Goal: Contribute content: Add original content to the website for others to see

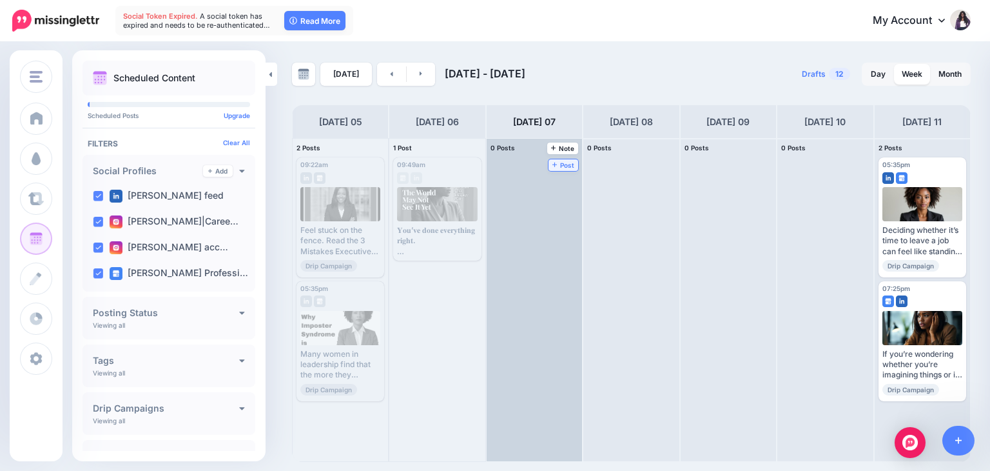
click at [552, 162] on span "Post" at bounding box center [563, 165] width 23 height 6
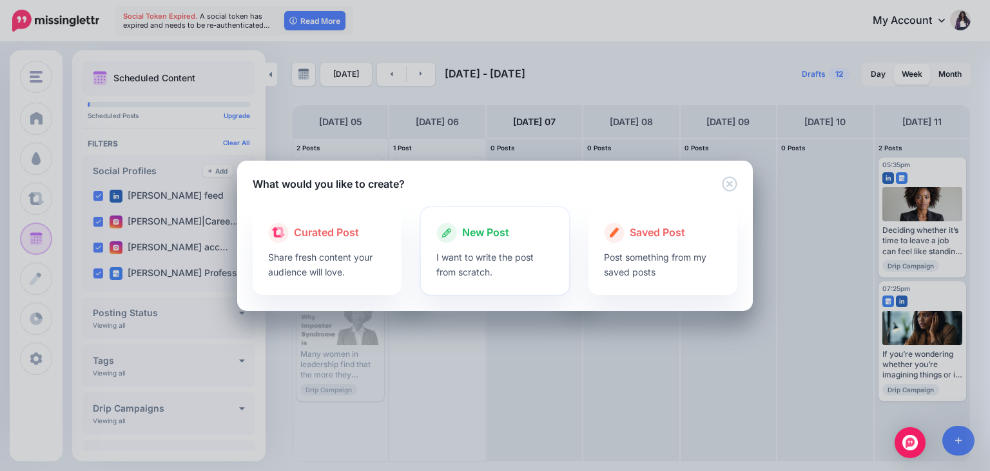
click at [478, 255] on p "I want to write the post from scratch." at bounding box center [495, 264] width 118 height 30
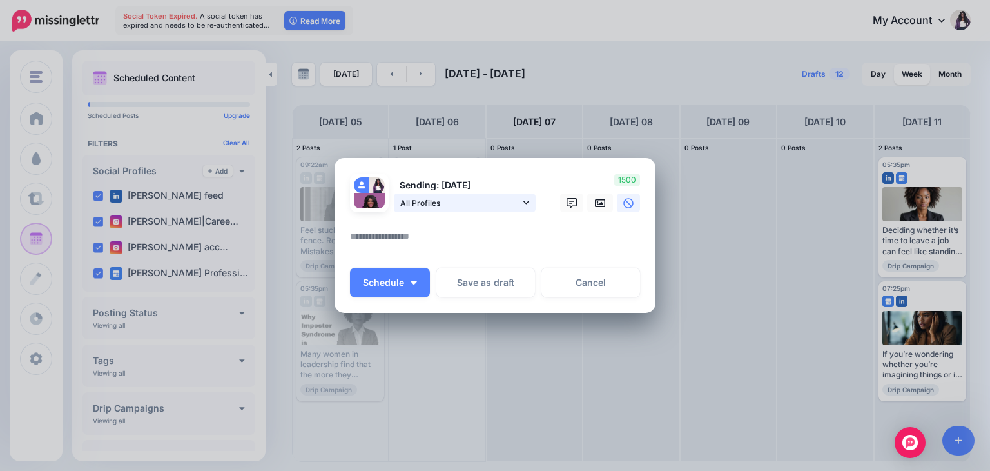
click at [520, 204] on link "All Profiles" at bounding box center [465, 202] width 142 height 19
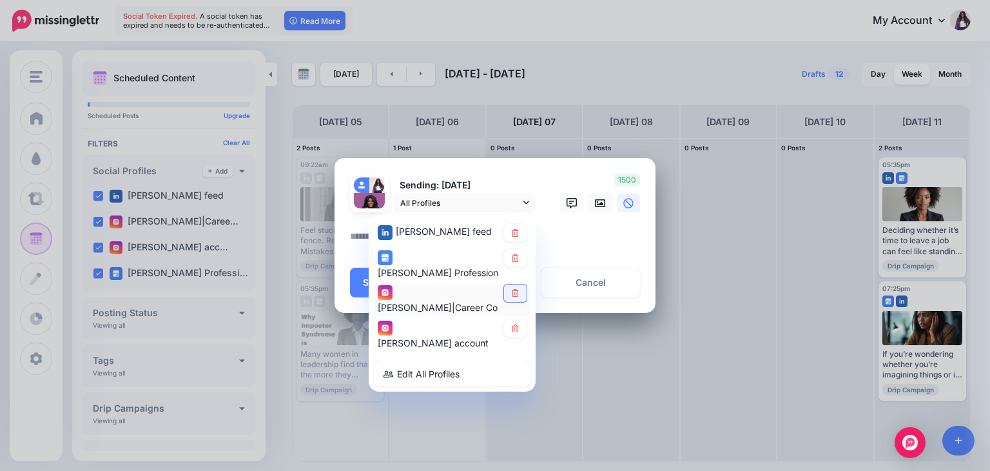
click at [516, 293] on icon at bounding box center [516, 293] width 10 height 8
click at [516, 333] on link at bounding box center [515, 328] width 23 height 17
click at [563, 248] on textarea at bounding box center [498, 240] width 297 height 25
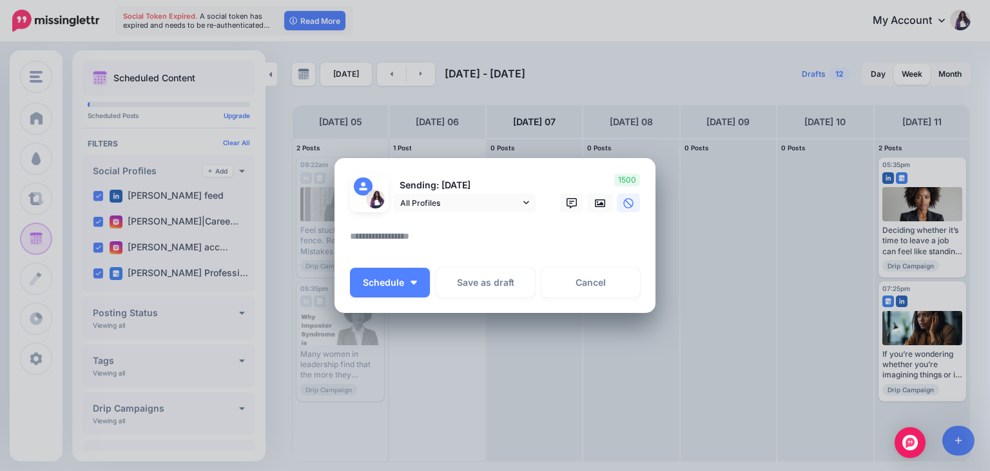
click at [491, 237] on textarea at bounding box center [498, 240] width 297 height 25
paste textarea "**********"
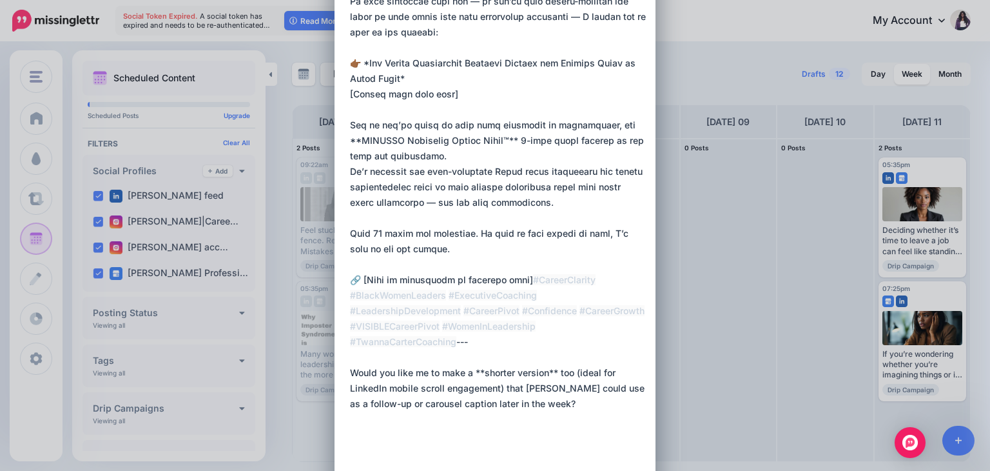
scroll to position [718, 0]
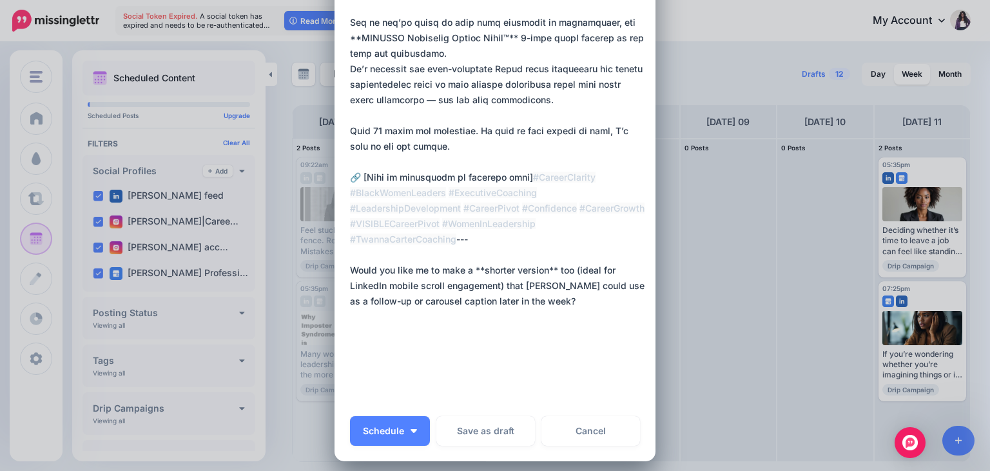
drag, startPoint x: 349, startPoint y: 367, endPoint x: 580, endPoint y: 481, distance: 258.0
click at [580, 470] on html "Social Token Expired. A social token has expired and needs to be re-authenticat…" at bounding box center [495, 235] width 990 height 471
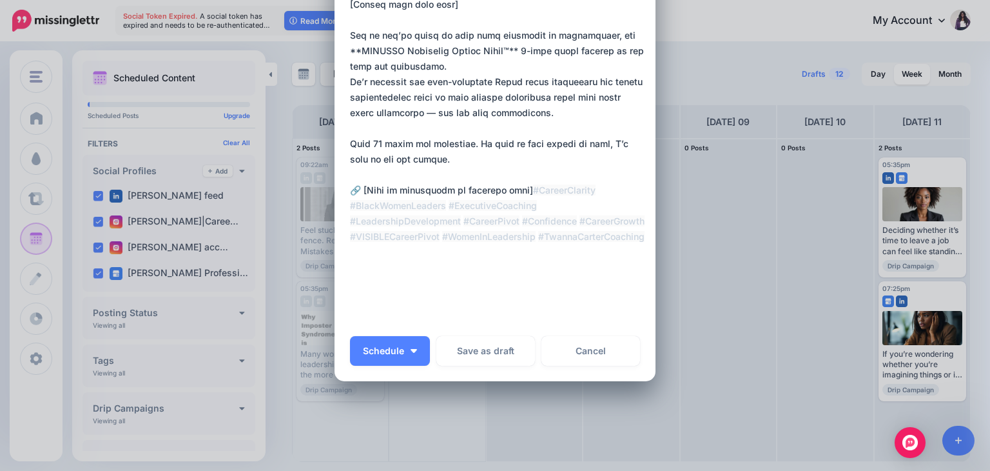
scroll to position [679, 0]
drag, startPoint x: 516, startPoint y: 235, endPoint x: 569, endPoint y: 271, distance: 64.0
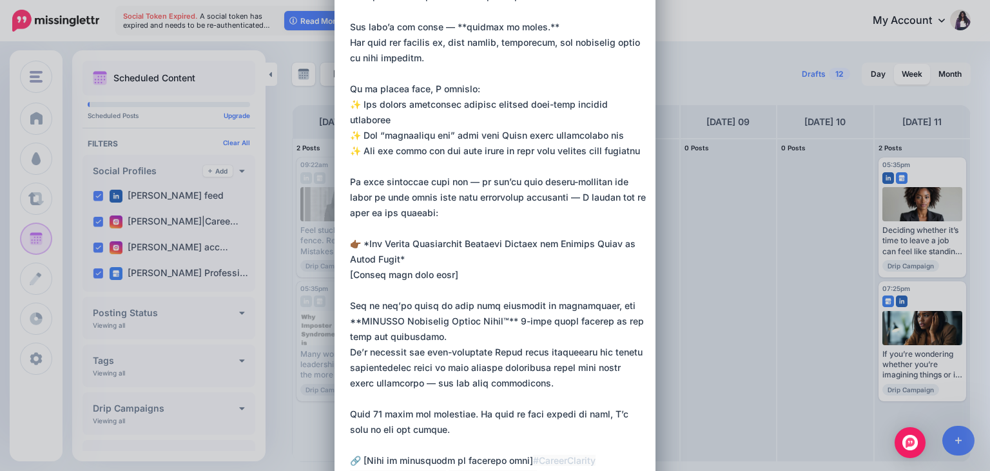
scroll to position [0, 0]
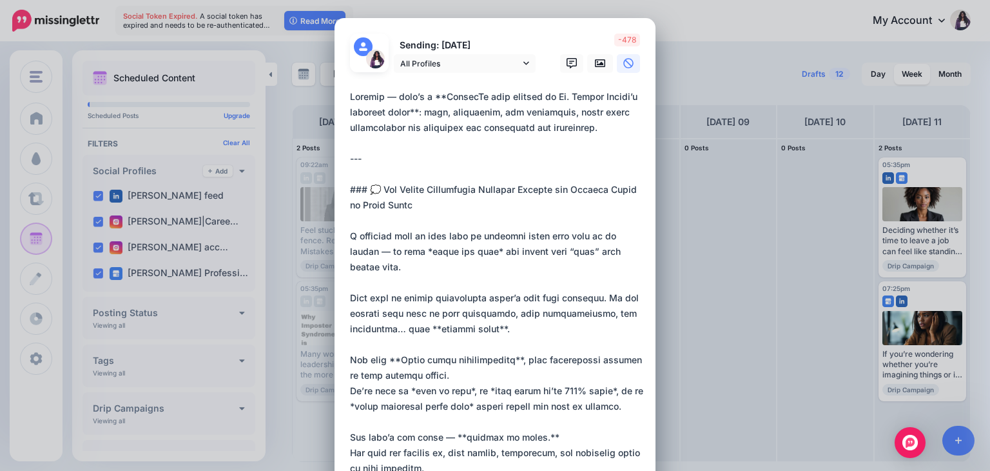
drag, startPoint x: 366, startPoint y: 191, endPoint x: 312, endPoint y: 65, distance: 136.9
click at [312, 65] on div "Create Post Loading Sending: 7th Oct All Profiles" at bounding box center [495, 235] width 990 height 471
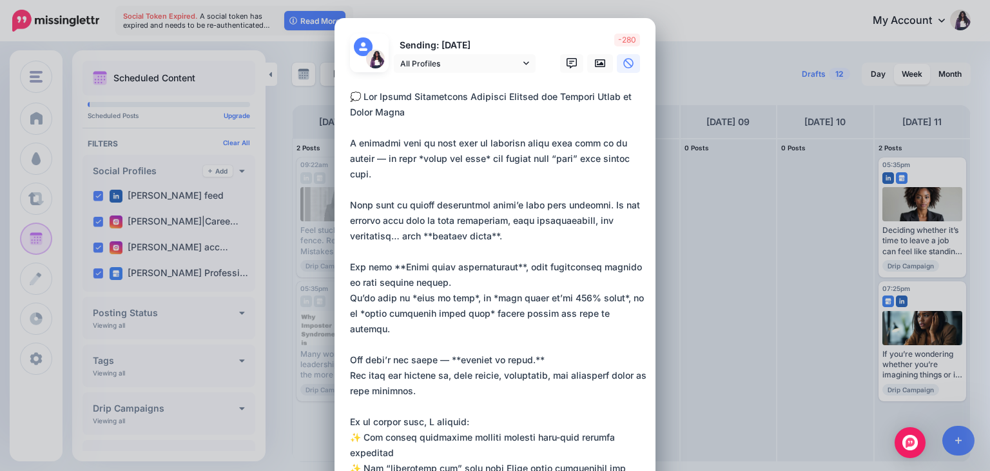
drag, startPoint x: 360, startPoint y: 99, endPoint x: 417, endPoint y: 115, distance: 59.6
paste textarea "**********"
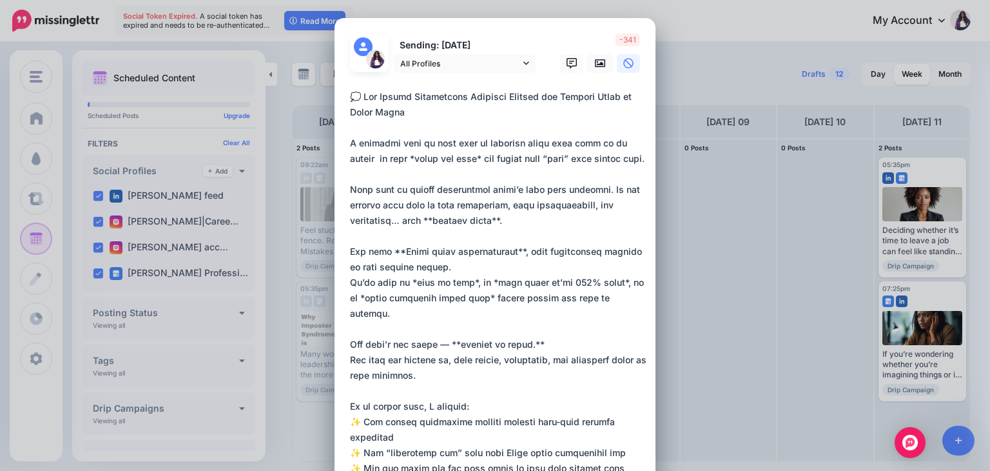
drag, startPoint x: 446, startPoint y: 159, endPoint x: 376, endPoint y: 159, distance: 70.3
paste textarea "**********"
drag, startPoint x: 500, startPoint y: 219, endPoint x: 420, endPoint y: 217, distance: 80.6
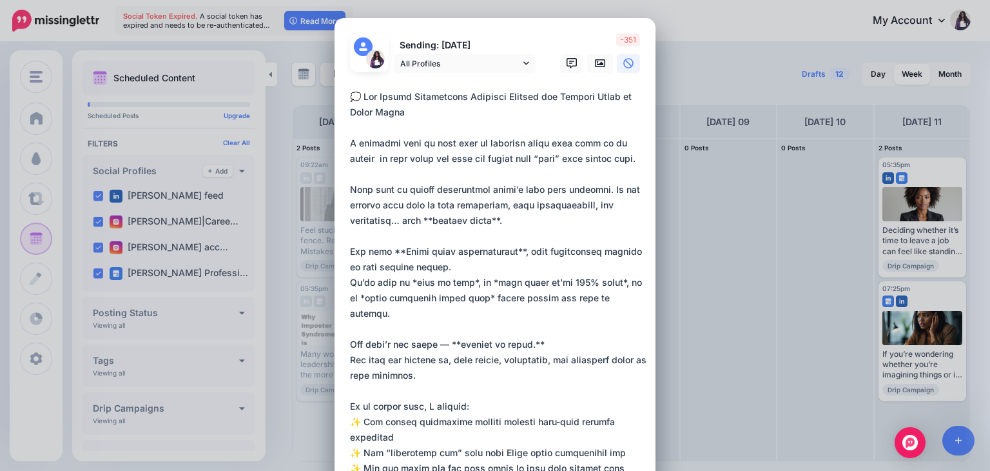
paste textarea "********"
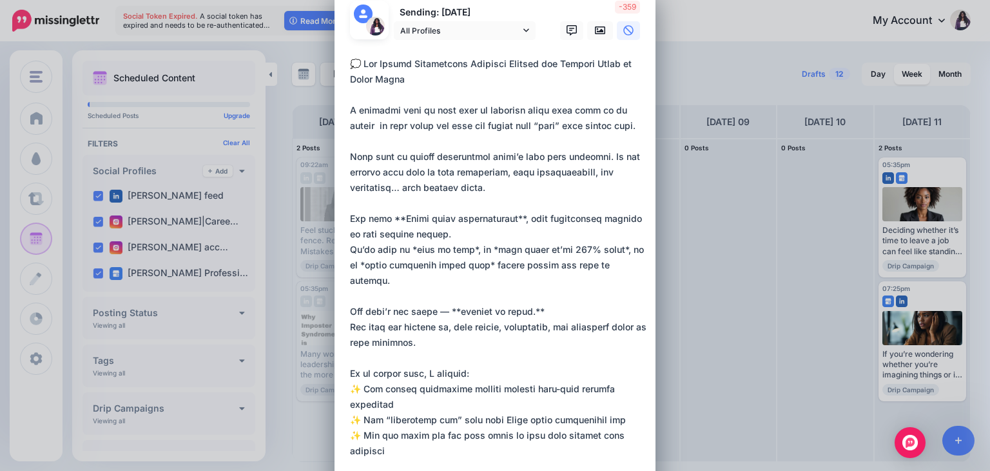
scroll to position [34, 0]
drag, startPoint x: 518, startPoint y: 214, endPoint x: 396, endPoint y: 222, distance: 121.4
click at [396, 222] on textarea at bounding box center [498, 449] width 297 height 789
paste textarea "**********"
click at [396, 215] on textarea at bounding box center [498, 449] width 297 height 789
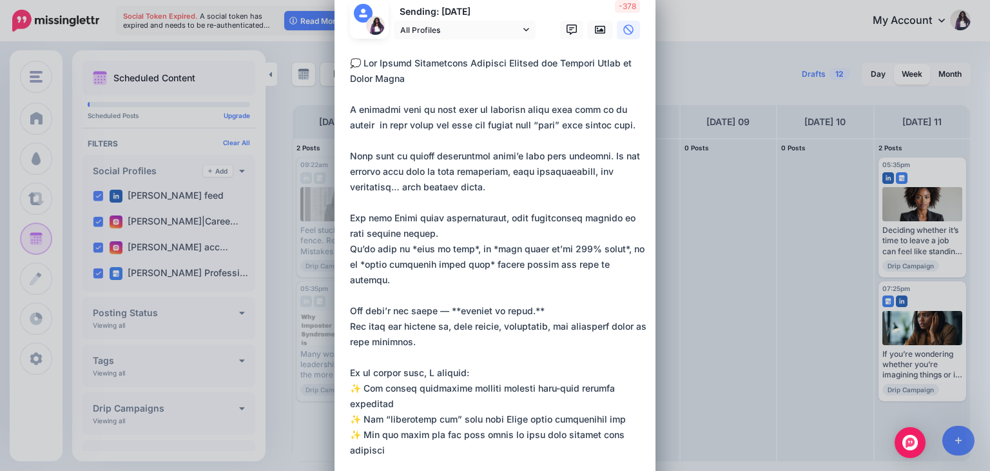
drag, startPoint x: 451, startPoint y: 246, endPoint x: 409, endPoint y: 250, distance: 42.8
click at [409, 250] on textarea at bounding box center [498, 449] width 297 height 789
drag, startPoint x: 455, startPoint y: 248, endPoint x: 402, endPoint y: 244, distance: 53.1
click at [402, 244] on textarea at bounding box center [498, 449] width 297 height 789
paste textarea "********"
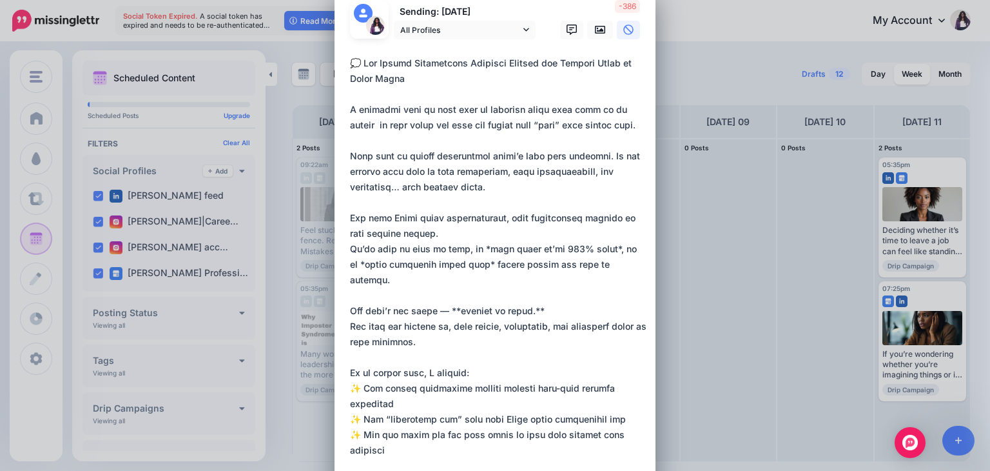
drag, startPoint x: 593, startPoint y: 246, endPoint x: 467, endPoint y: 249, distance: 126.4
click at [467, 249] on textarea at bounding box center [498, 449] width 297 height 789
drag, startPoint x: 594, startPoint y: 250, endPoint x: 469, endPoint y: 250, distance: 125.1
click at [469, 250] on textarea at bounding box center [498, 449] width 297 height 789
paste textarea "**********"
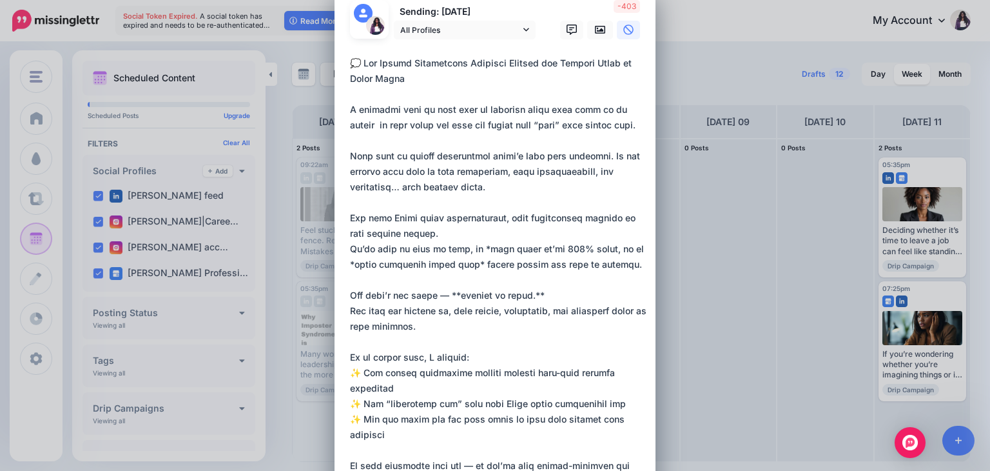
click at [469, 249] on textarea at bounding box center [498, 449] width 297 height 789
drag, startPoint x: 469, startPoint y: 262, endPoint x: 340, endPoint y: 258, distance: 129.0
click at [340, 258] on div "Loading Sending: 7th Oct All Profiles" at bounding box center [495, 444] width 321 height 919
paste textarea "**********"
click at [479, 372] on textarea at bounding box center [498, 449] width 297 height 789
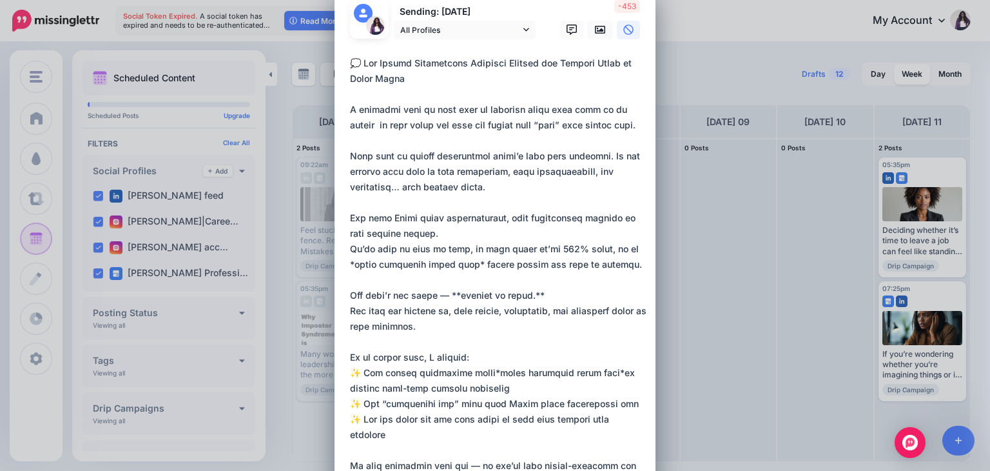
click at [471, 261] on textarea at bounding box center [498, 449] width 297 height 789
click at [350, 264] on textarea at bounding box center [498, 449] width 297 height 789
drag, startPoint x: 411, startPoint y: 266, endPoint x: 400, endPoint y: 253, distance: 16.5
click at [400, 253] on textarea at bounding box center [498, 449] width 297 height 789
click at [514, 249] on textarea at bounding box center [498, 449] width 297 height 789
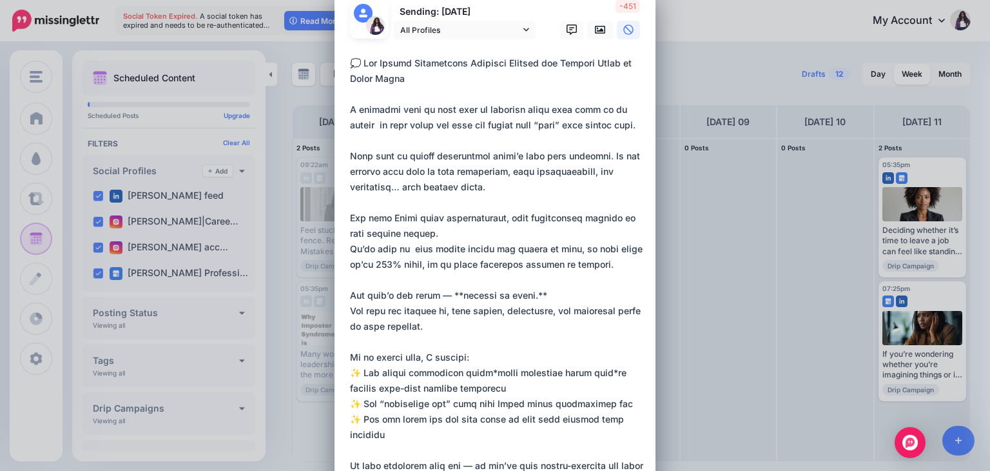
click at [350, 248] on textarea at bounding box center [498, 449] width 297 height 789
drag, startPoint x: 346, startPoint y: 248, endPoint x: 605, endPoint y: 266, distance: 259.8
click at [605, 266] on textarea at bounding box center [498, 449] width 297 height 789
paste textarea
click at [350, 246] on textarea at bounding box center [498, 449] width 297 height 789
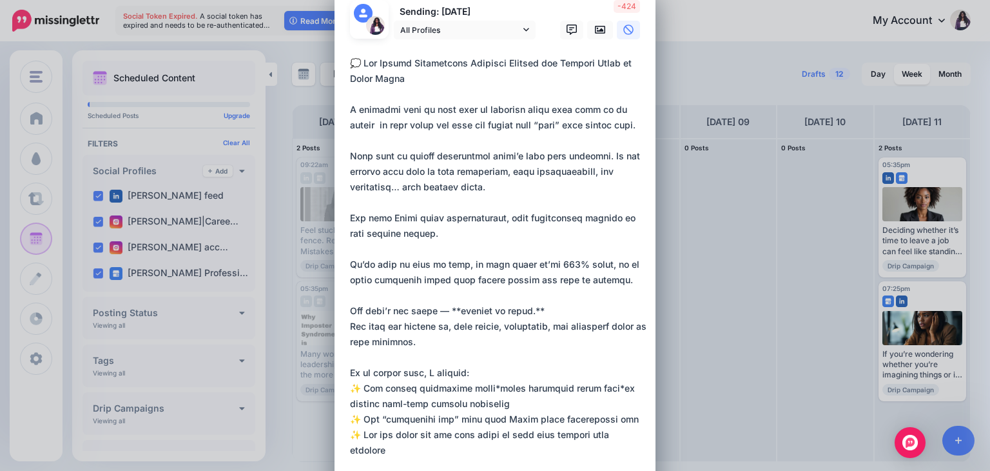
drag, startPoint x: 446, startPoint y: 262, endPoint x: 403, endPoint y: 264, distance: 43.2
click at [403, 264] on textarea at bounding box center [498, 457] width 297 height 804
paste textarea "**********"
drag, startPoint x: 610, startPoint y: 266, endPoint x: 434, endPoint y: 282, distance: 177.3
click at [434, 282] on textarea at bounding box center [498, 457] width 297 height 804
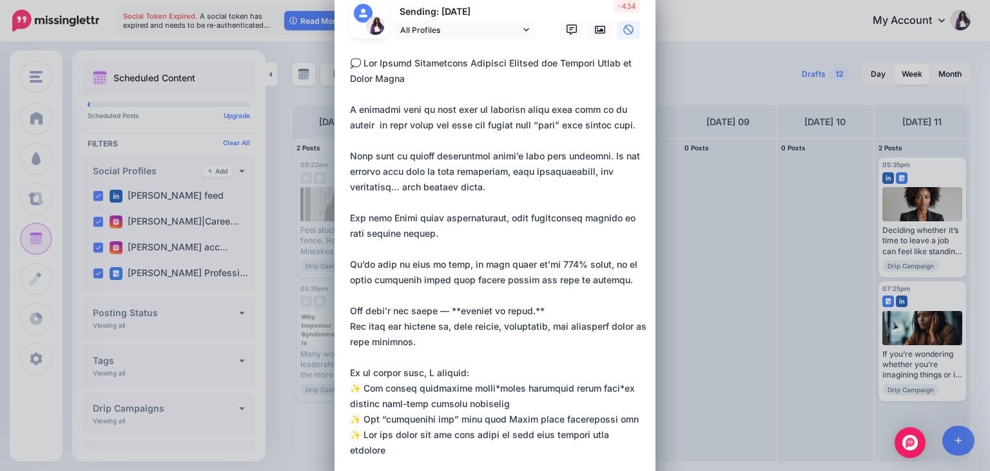
paste textarea "**********"
click at [439, 307] on textarea at bounding box center [498, 457] width 297 height 804
drag, startPoint x: 510, startPoint y: 310, endPoint x: 443, endPoint y: 310, distance: 67.0
click at [443, 310] on textarea at bounding box center [498, 457] width 297 height 804
paste textarea "**********"
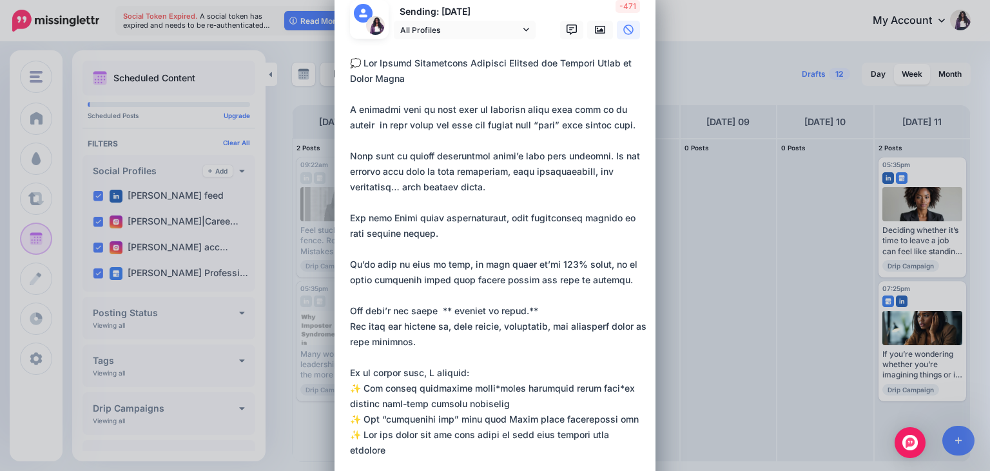
click at [527, 307] on textarea at bounding box center [498, 457] width 297 height 804
click at [440, 307] on textarea at bounding box center [498, 457] width 297 height 804
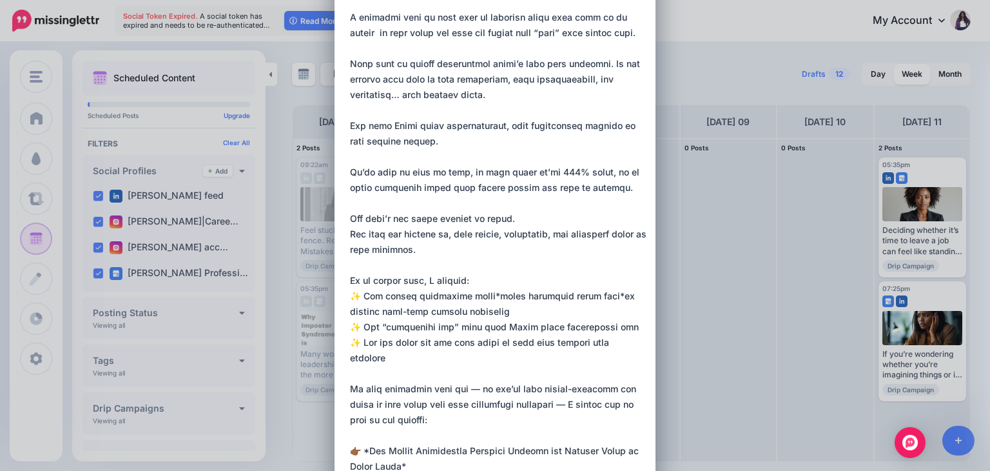
scroll to position [126, 0]
drag, startPoint x: 601, startPoint y: 292, endPoint x: 479, endPoint y: 299, distance: 122.0
click at [479, 299] on textarea at bounding box center [498, 365] width 297 height 804
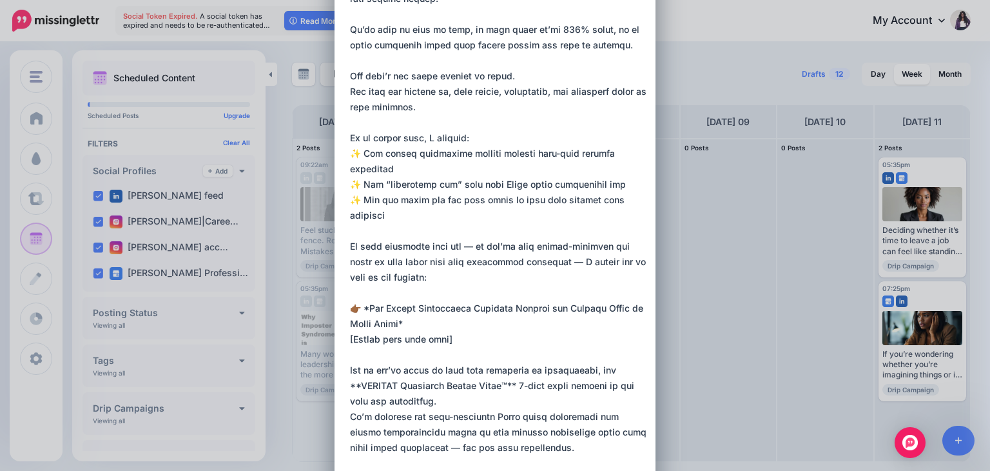
scroll to position [270, 0]
click at [467, 240] on textarea at bounding box center [498, 221] width 297 height 804
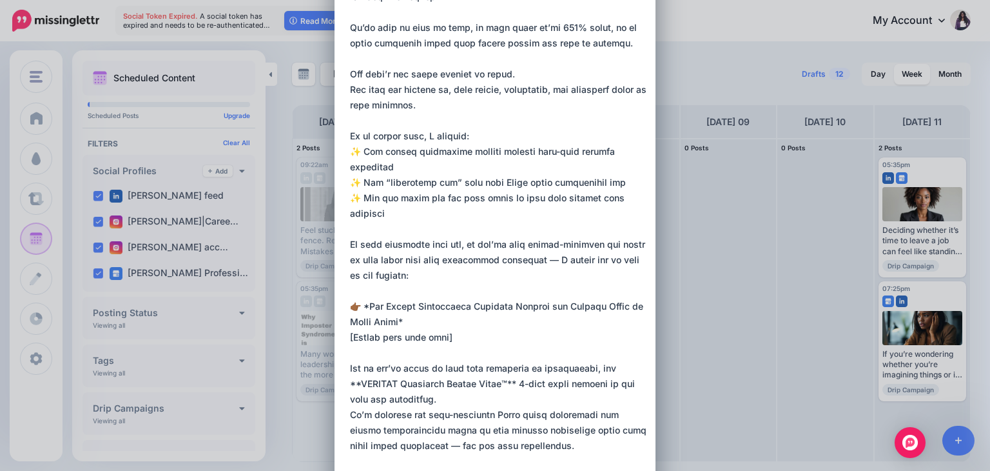
click at [536, 260] on textarea at bounding box center [498, 221] width 297 height 804
drag, startPoint x: 392, startPoint y: 274, endPoint x: 344, endPoint y: 272, distance: 48.4
click at [344, 272] on div "Loading Sending: 7th Oct All Profiles" at bounding box center [495, 215] width 321 height 935
drag, startPoint x: 369, startPoint y: 304, endPoint x: 402, endPoint y: 318, distance: 36.2
click at [402, 318] on textarea at bounding box center [498, 221] width 297 height 804
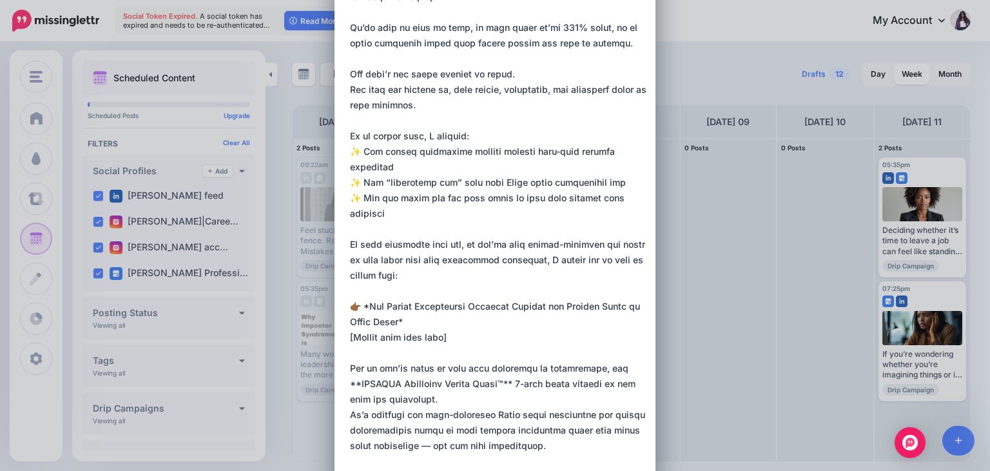
paste textarea "**********"
click at [482, 364] on textarea at bounding box center [498, 221] width 297 height 804
click at [416, 320] on textarea at bounding box center [498, 221] width 297 height 804
click at [364, 305] on textarea at bounding box center [498, 221] width 297 height 804
drag, startPoint x: 444, startPoint y: 338, endPoint x: 341, endPoint y: 335, distance: 103.2
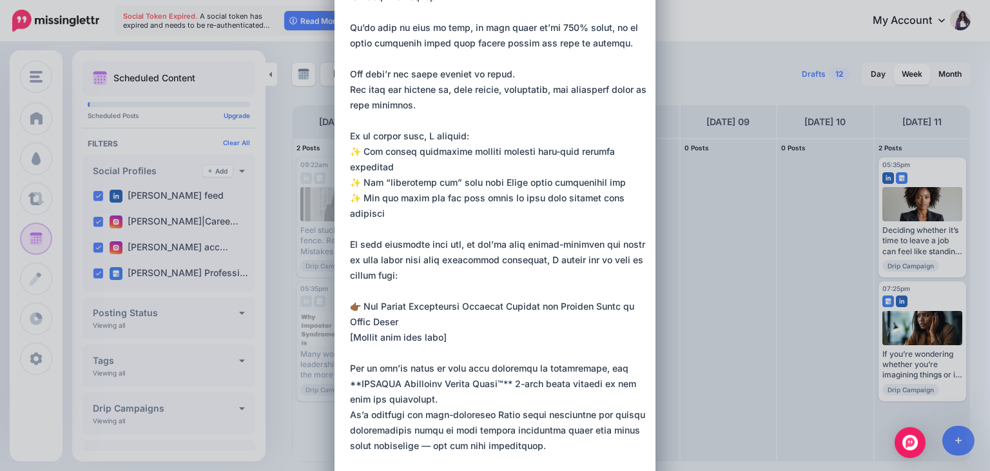
click at [341, 335] on div "Loading Sending: 7th Oct All Profiles" at bounding box center [495, 215] width 321 height 935
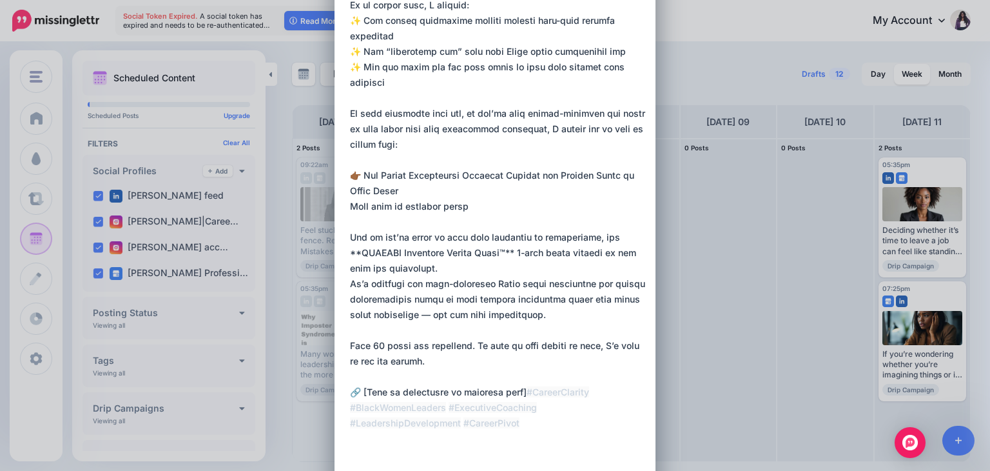
scroll to position [407, 0]
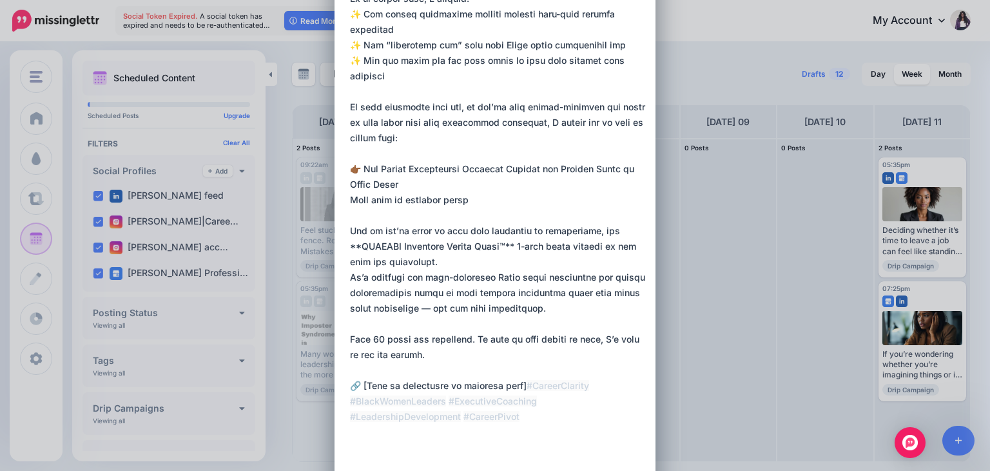
drag, startPoint x: 515, startPoint y: 385, endPoint x: 342, endPoint y: 235, distance: 228.5
click at [342, 235] on div "Loading Sending: 7th Oct All Profiles" at bounding box center [495, 78] width 321 height 935
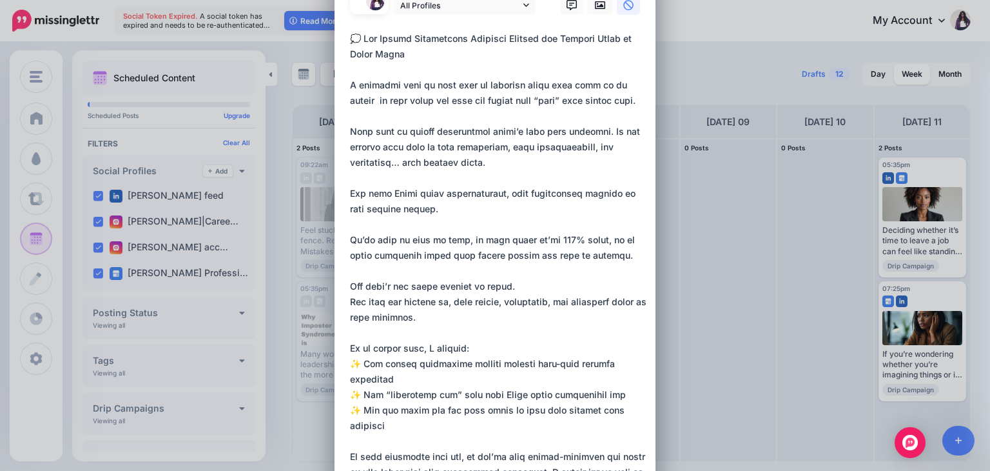
scroll to position [0, 0]
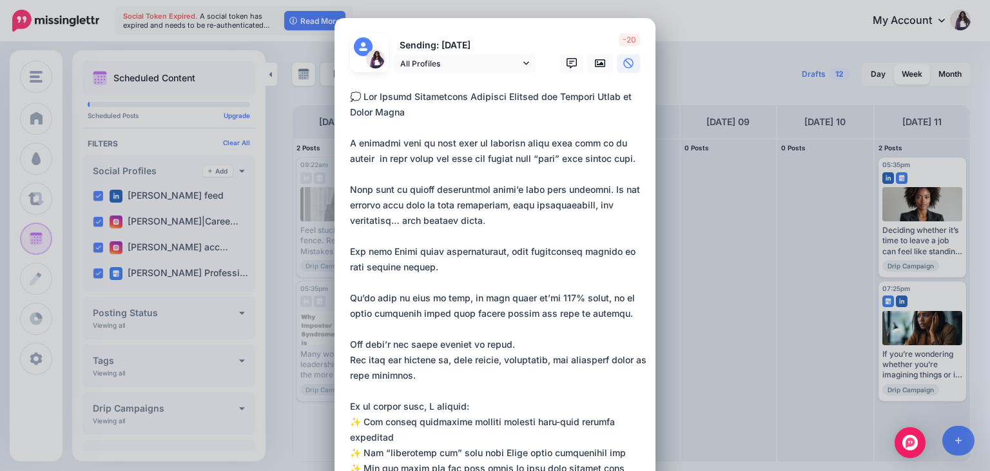
drag, startPoint x: 359, startPoint y: 95, endPoint x: 427, endPoint y: 115, distance: 71.2
click at [427, 115] on textarea at bounding box center [498, 406] width 297 height 634
click at [595, 60] on icon at bounding box center [600, 63] width 10 height 8
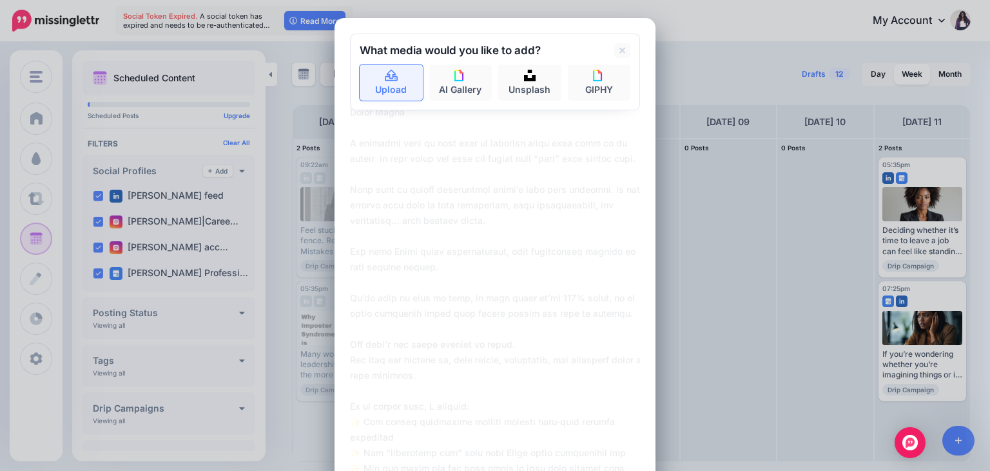
click at [395, 93] on link "Upload" at bounding box center [391, 82] width 63 height 36
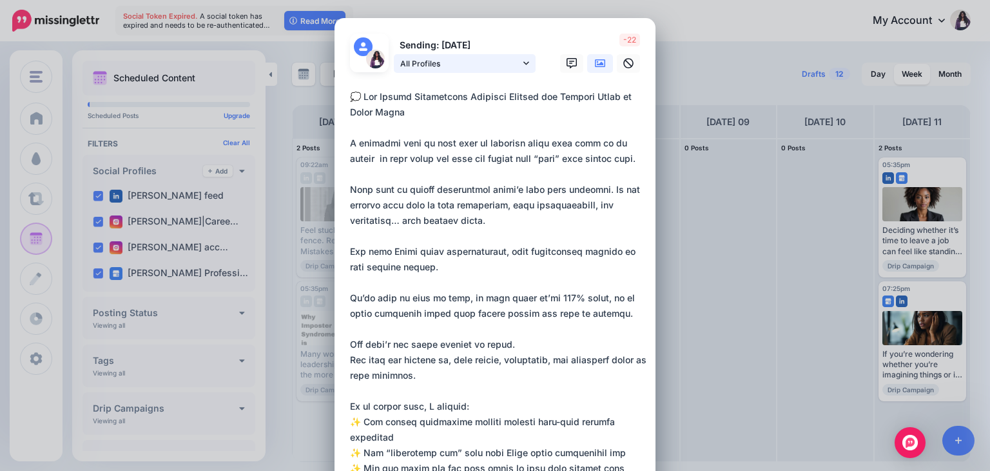
click at [512, 66] on span "All Profiles" at bounding box center [460, 64] width 120 height 14
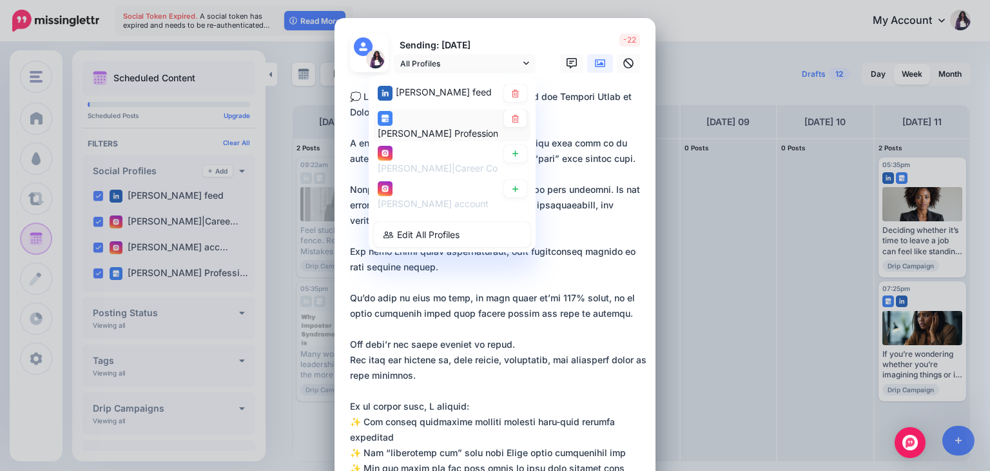
click at [449, 130] on span "Twanna Carter Professional & Personal Coaching, LLC. page" at bounding box center [511, 132] width 266 height 11
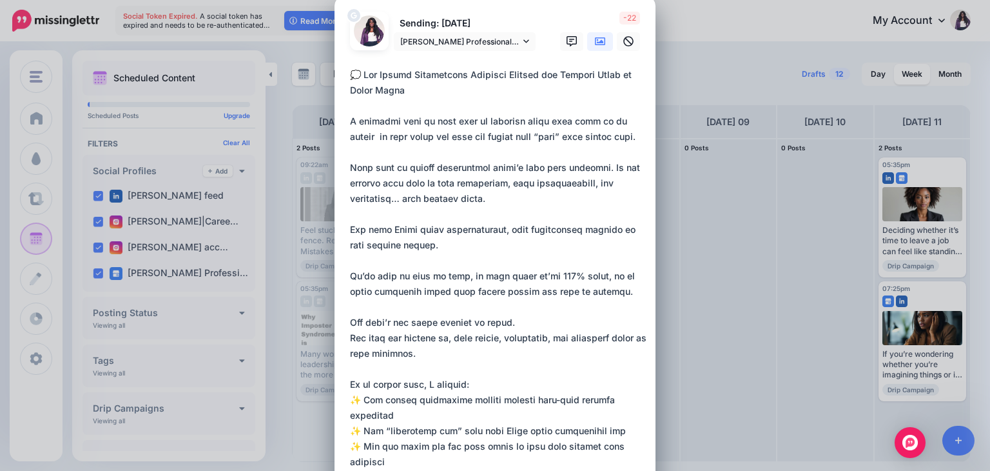
scroll to position [23, 0]
click at [483, 197] on textarea at bounding box center [498, 383] width 297 height 634
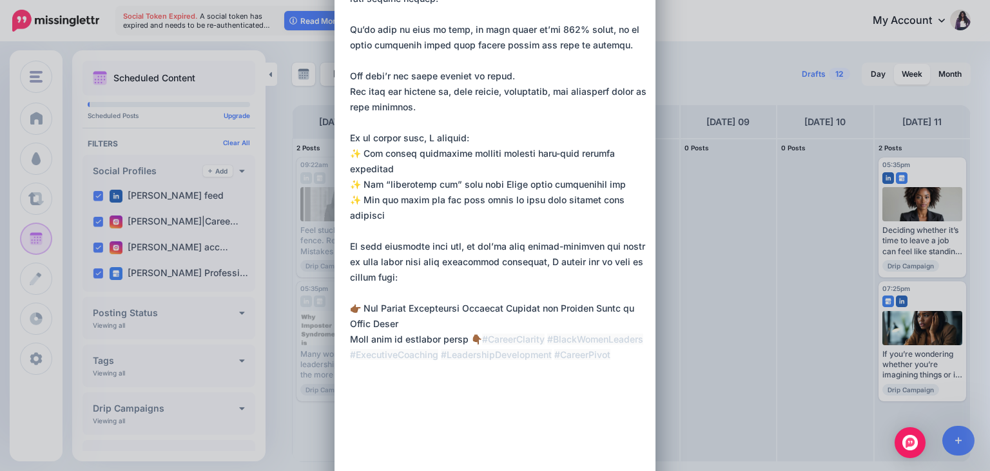
scroll to position [278, 0]
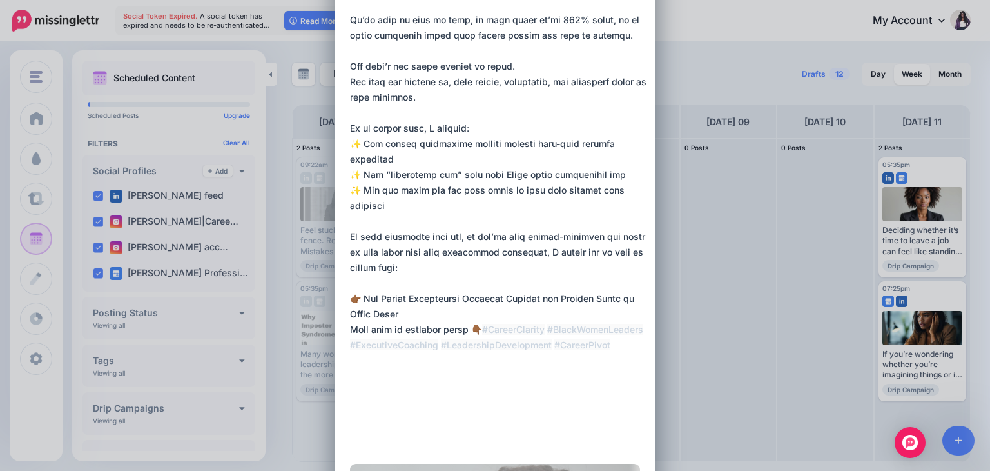
drag, startPoint x: 508, startPoint y: 375, endPoint x: 411, endPoint y: 376, distance: 97.3
click at [411, 376] on textarea at bounding box center [498, 128] width 297 height 634
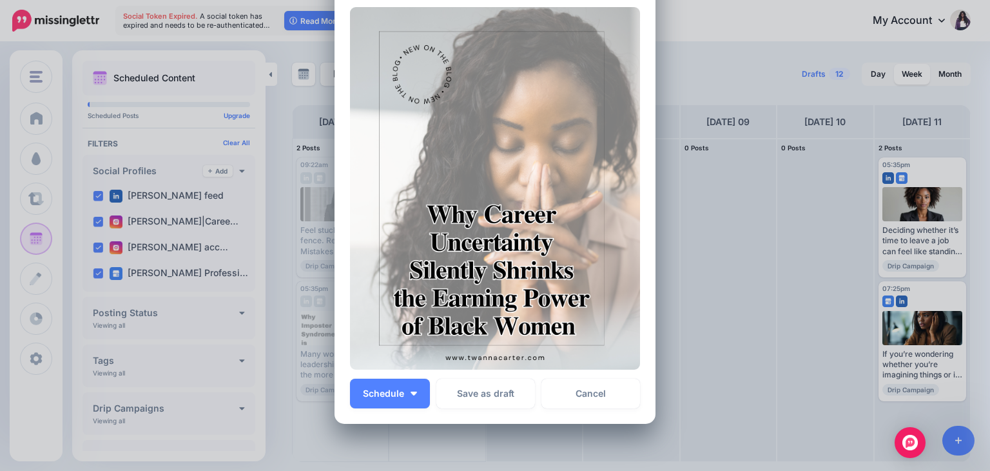
scroll to position [757, 0]
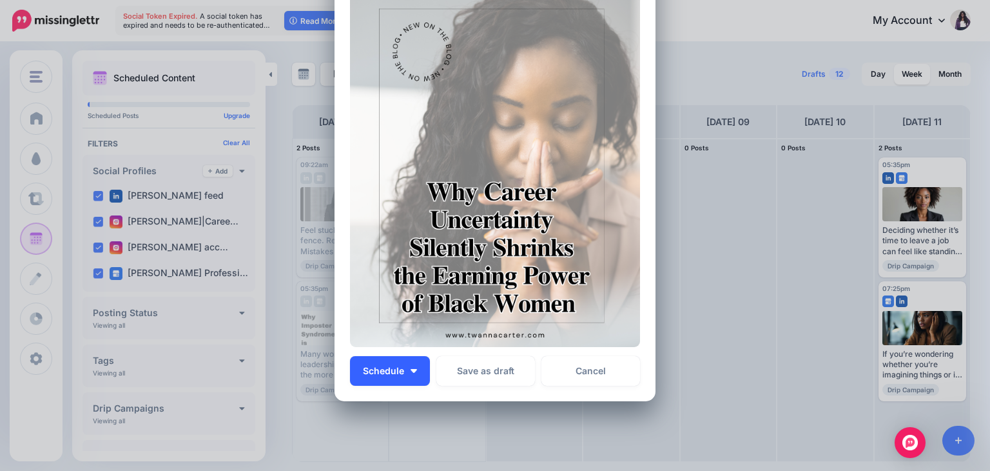
type textarea "**********"
click at [412, 375] on button "Schedule" at bounding box center [390, 371] width 80 height 30
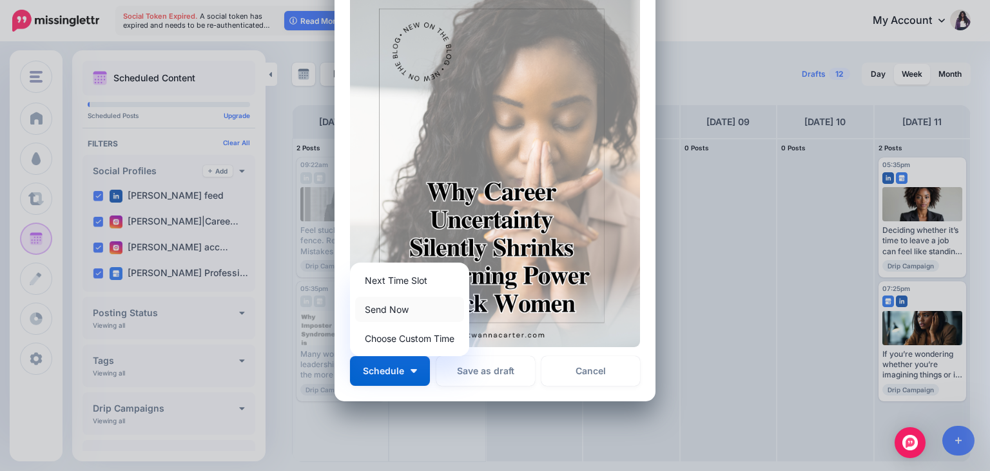
click at [402, 315] on link "Send Now" at bounding box center [409, 309] width 109 height 25
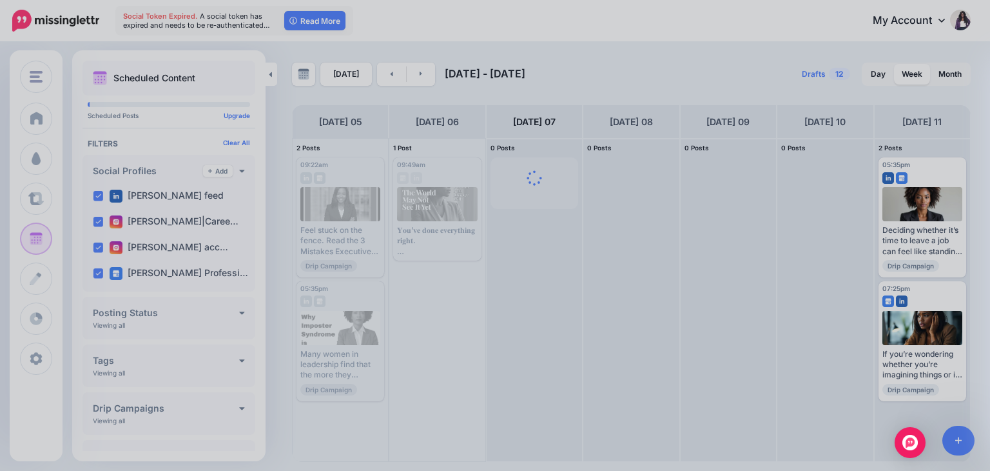
scroll to position [0, 0]
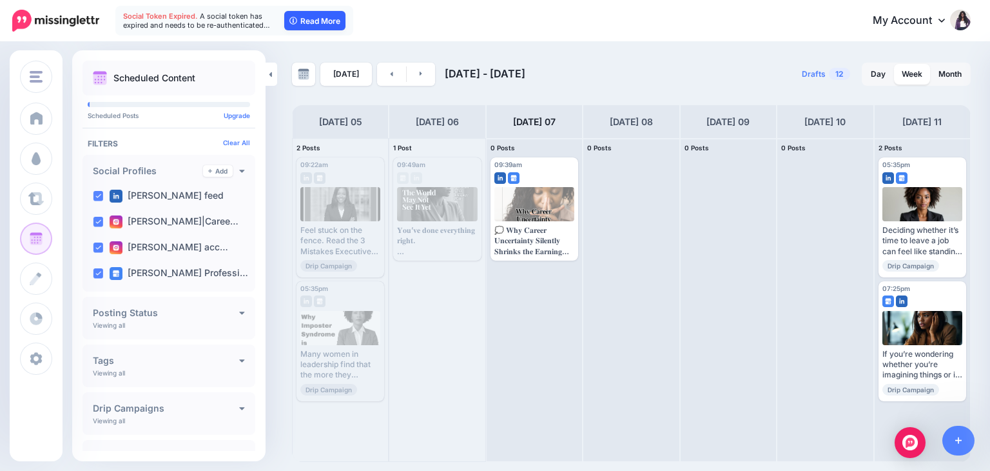
click at [304, 23] on link "Read More" at bounding box center [314, 20] width 61 height 19
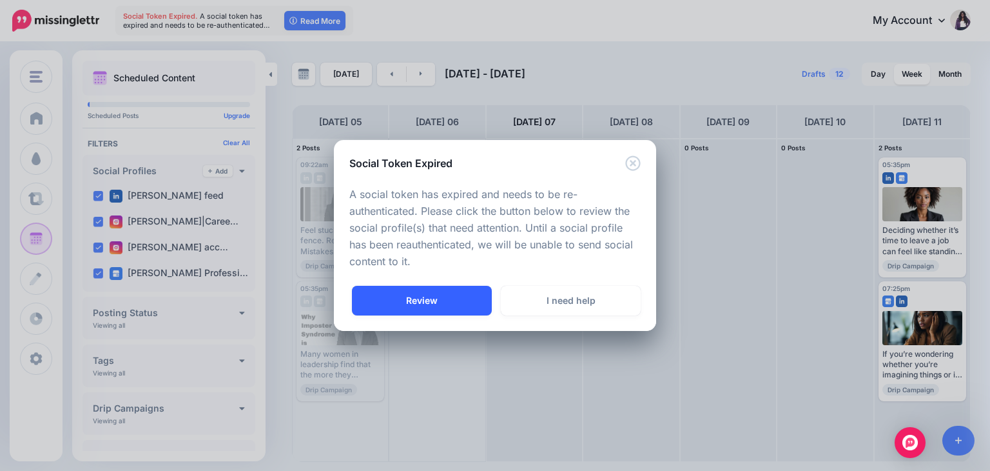
click at [446, 309] on link "Review" at bounding box center [422, 301] width 140 height 30
click at [444, 300] on link "Review" at bounding box center [422, 301] width 140 height 30
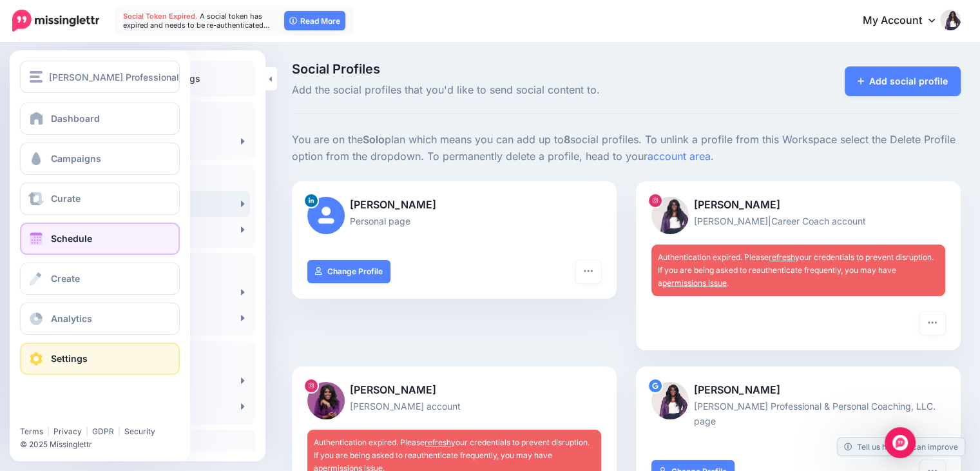
click at [31, 237] on span at bounding box center [36, 238] width 17 height 13
